Goal: Task Accomplishment & Management: Complete application form

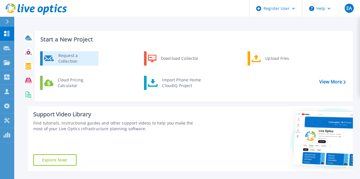
click at [63, 59] on div "Request a Collection" at bounding box center [76, 58] width 42 height 11
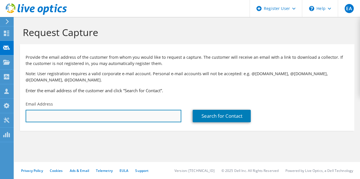
click at [78, 117] on input "text" at bounding box center [104, 116] width 156 height 13
paste input "minhal.maqbool@oman-arabbank.com"
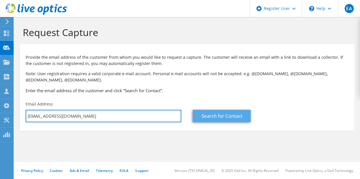
type input "minhal.maqbool@oman-arabbank.com"
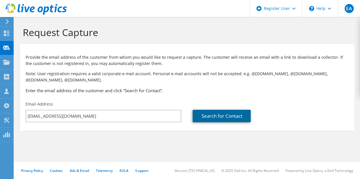
click at [222, 117] on link "Search for Contact" at bounding box center [222, 116] width 58 height 13
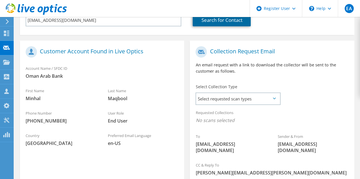
scroll to position [97, 0]
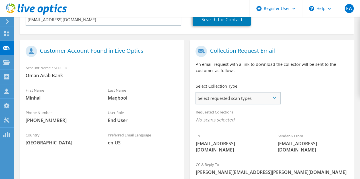
click at [276, 99] on span "Select requested scan types" at bounding box center [238, 98] width 84 height 11
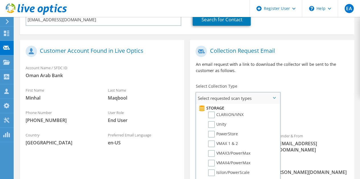
scroll to position [85, 0]
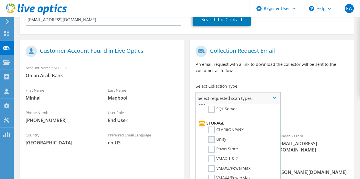
click at [212, 138] on label "Unity" at bounding box center [217, 139] width 18 height 7
click at [0, 0] on input "Unity" at bounding box center [0, 0] width 0 height 0
click at [317, 111] on div "Requested Collections No scans selected Unity" at bounding box center [272, 117] width 164 height 23
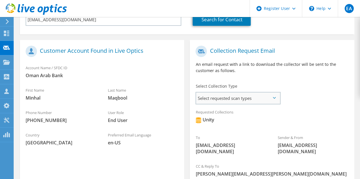
click at [276, 98] on span "Select requested scan types" at bounding box center [238, 98] width 84 height 11
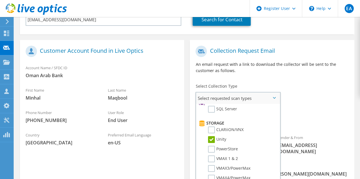
click at [276, 98] on span "Select requested scan types" at bounding box center [238, 98] width 84 height 11
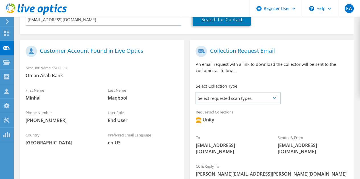
click at [325, 119] on span "Unity" at bounding box center [271, 121] width 153 height 9
click at [341, 113] on div "Requested Collections No scans selected Unity" at bounding box center [272, 117] width 164 height 23
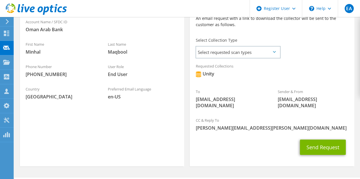
scroll to position [144, 0]
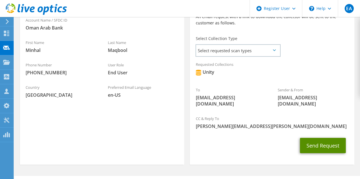
click at [317, 149] on button "Send Request" at bounding box center [323, 145] width 46 height 15
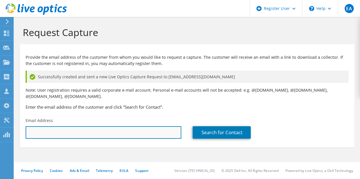
click at [86, 136] on input "text" at bounding box center [104, 133] width 156 height 13
paste input "nitto.tobby@gutech.edu.om"
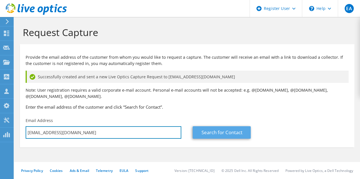
type input "nitto.tobby@gutech.edu.om"
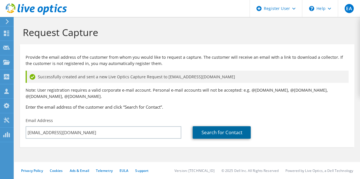
click at [222, 131] on link "Search for Contact" at bounding box center [222, 133] width 58 height 13
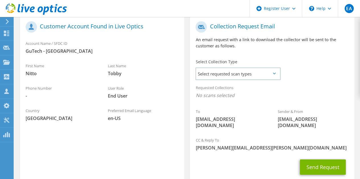
scroll to position [138, 0]
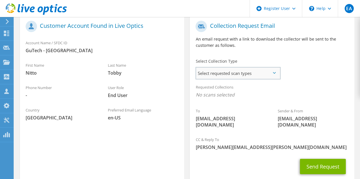
click at [265, 73] on span "Select requested scan types" at bounding box center [238, 73] width 84 height 11
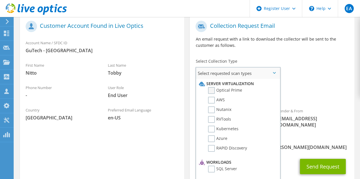
click at [211, 88] on label "Optical Prime" at bounding box center [225, 90] width 34 height 7
click at [0, 0] on input "Optical Prime" at bounding box center [0, 0] width 0 height 0
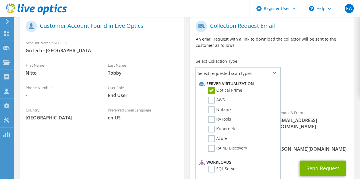
click at [302, 85] on div "Requested Collections No scans selected Optical Prime" at bounding box center [272, 92] width 164 height 23
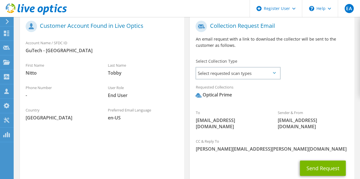
scroll to position [169, 0]
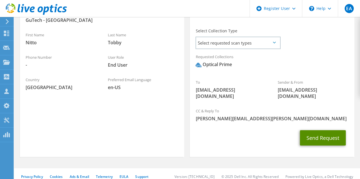
click at [331, 132] on button "Send Request" at bounding box center [323, 138] width 46 height 15
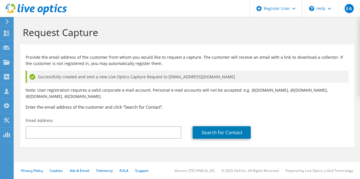
click at [220, 91] on p "Note: User registration requires a valid corporate e-mail account. Personal e-m…" at bounding box center [187, 93] width 323 height 13
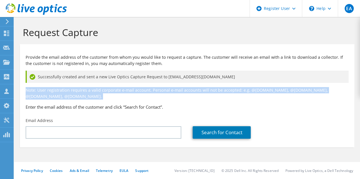
click at [220, 91] on p "Note: User registration requires a valid corporate e-mail account. Personal e-m…" at bounding box center [187, 93] width 323 height 13
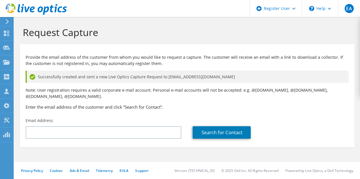
click at [201, 107] on h3 "Enter the email address of the customer and click “Search for Contact”." at bounding box center [187, 107] width 323 height 6
